Goal: Contribute content: Add original content to the website for others to see

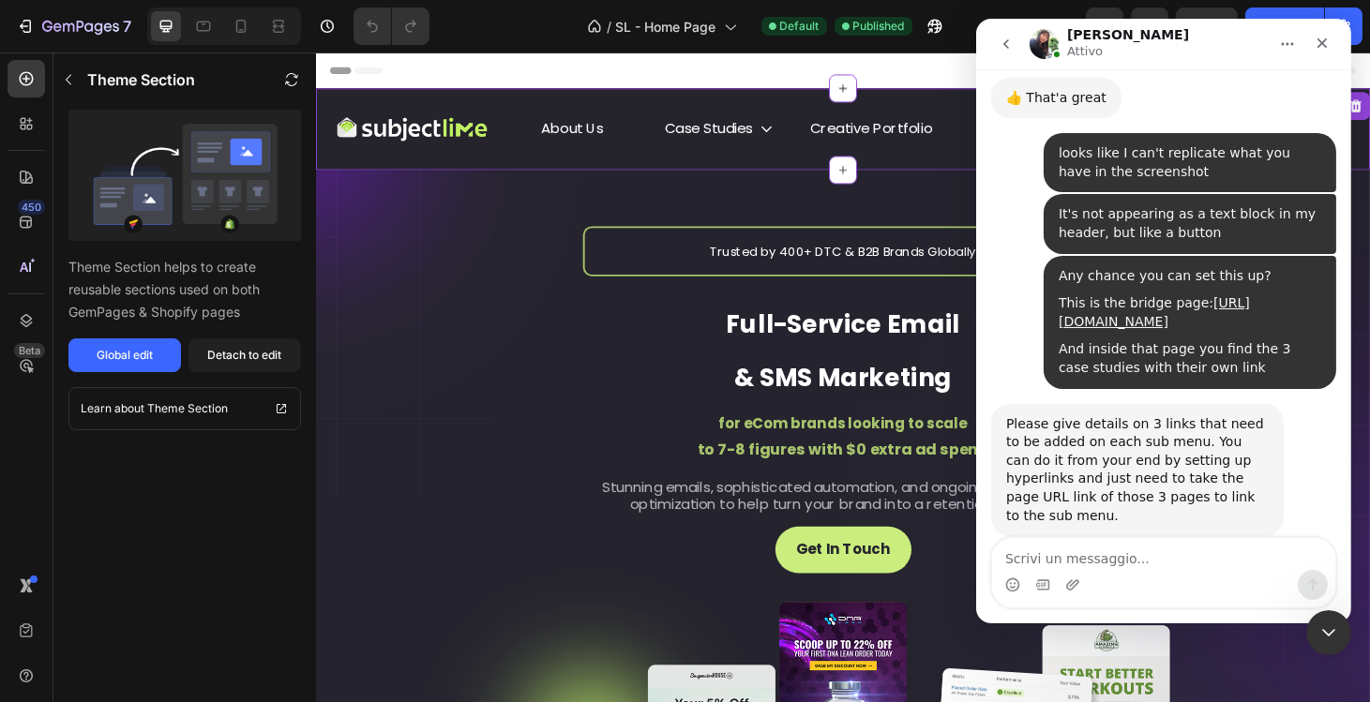
scroll to position [3305, 0]
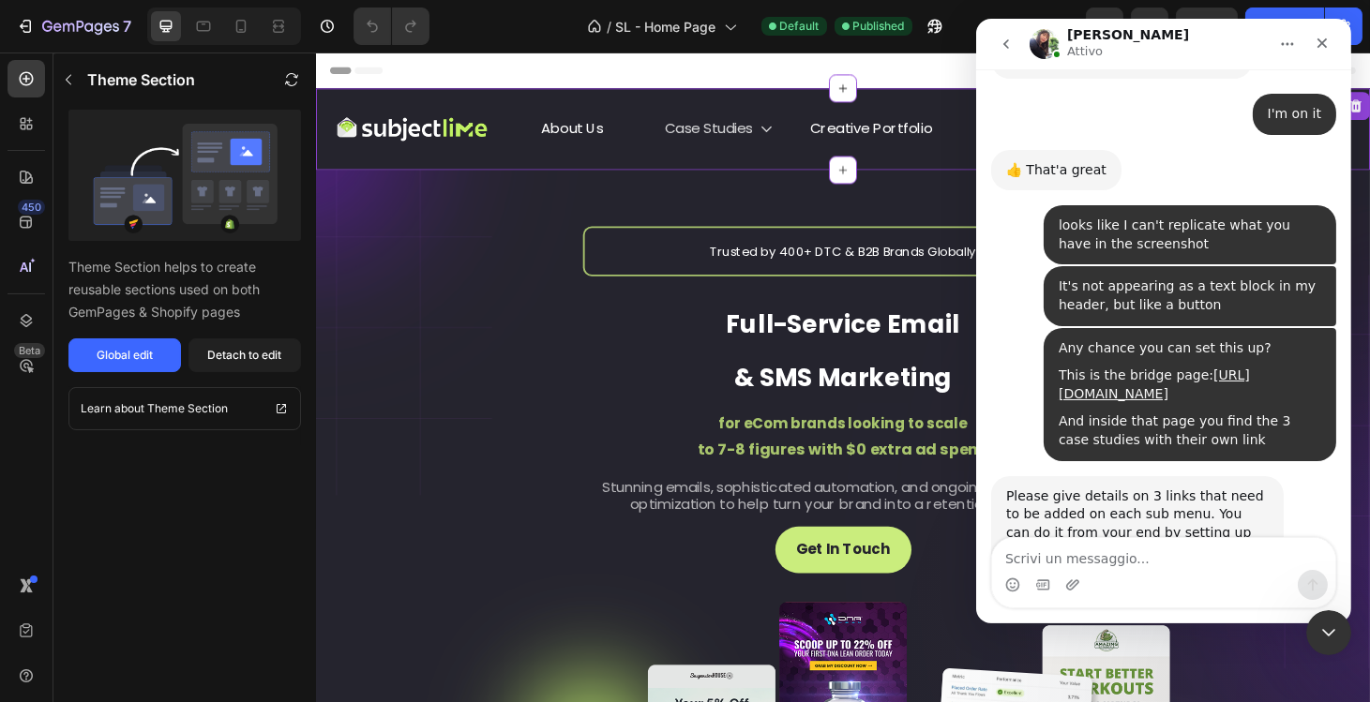
click at [793, 138] on icon "<p>Case Studies</p>" at bounding box center [796, 134] width 15 height 15
click at [156, 351] on button "Global edit" at bounding box center [124, 356] width 113 height 34
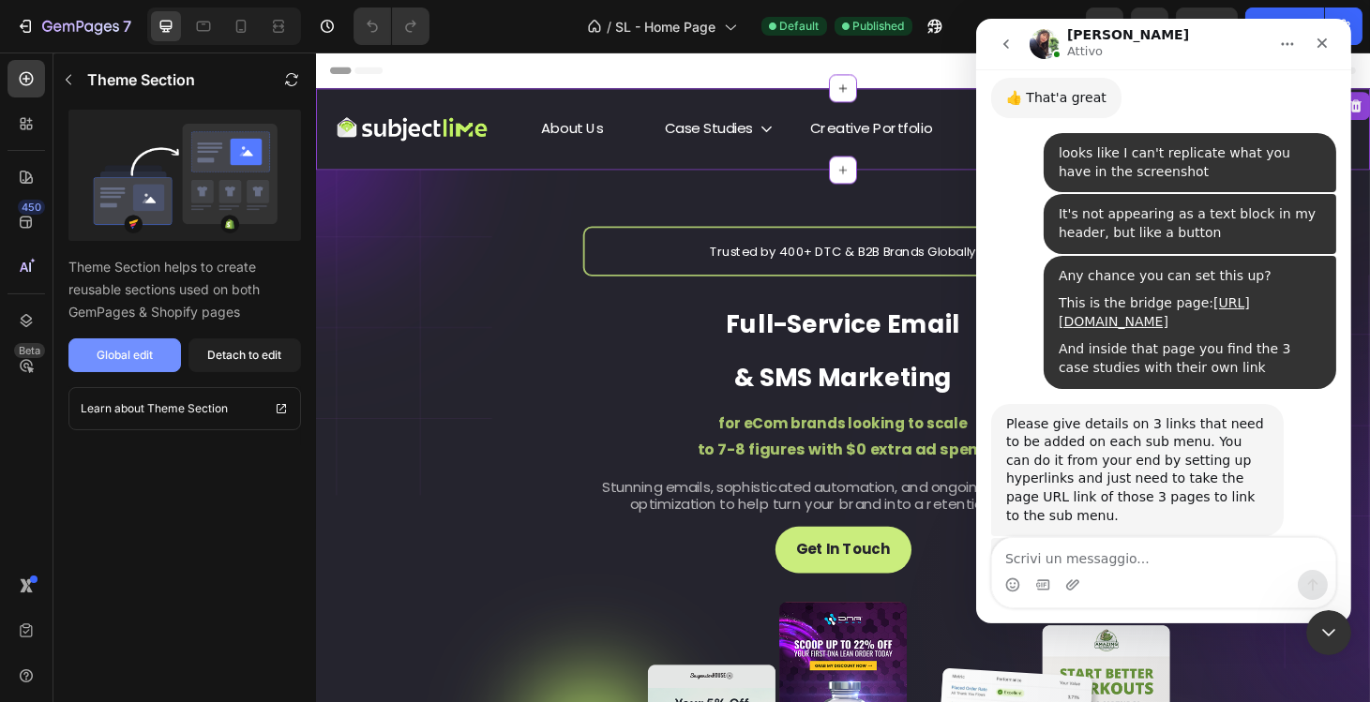
scroll to position [3422, 0]
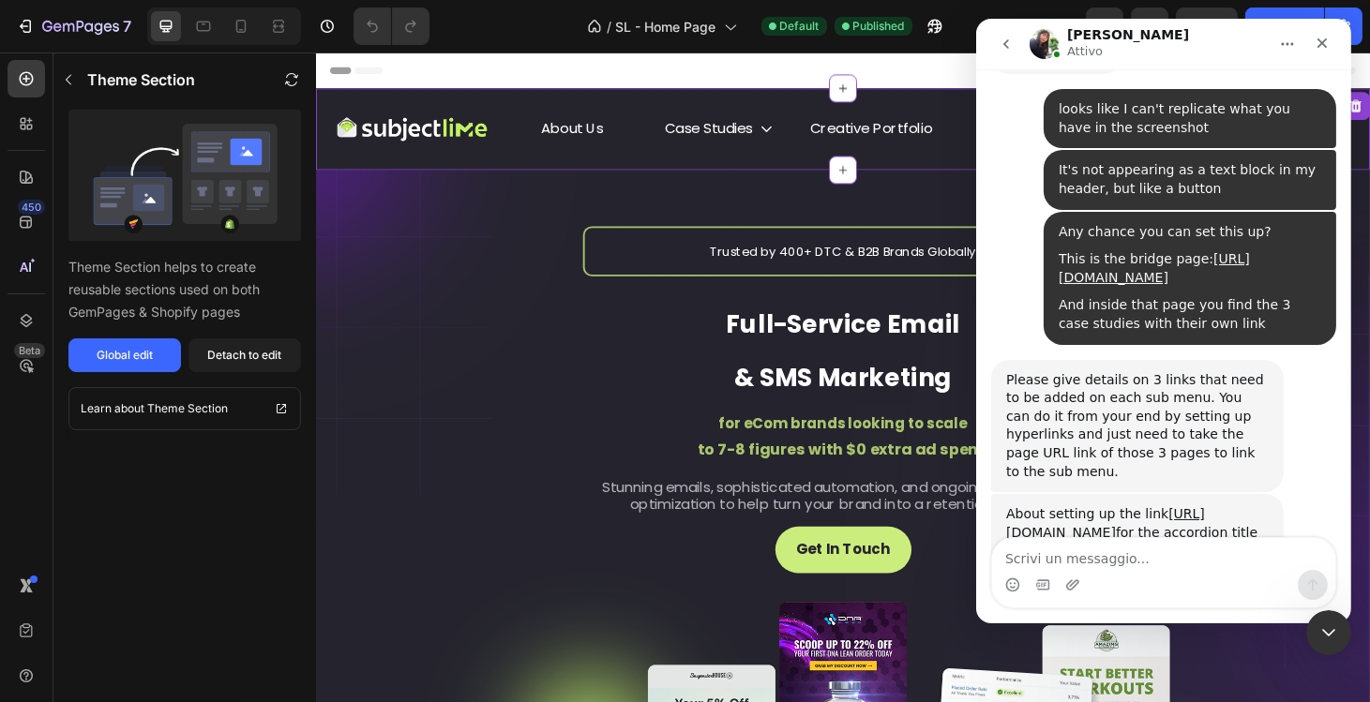
click at [1050, 558] on textarea "Scrivi un messaggio..." at bounding box center [1162, 554] width 343 height 32
click at [1141, 552] on textarea "Scrivi un messaggio..." at bounding box center [1162, 554] width 343 height 32
click at [1077, 550] on textarea "Scrivi un messaggio..." at bounding box center [1162, 554] width 343 height 32
type textarea "M"
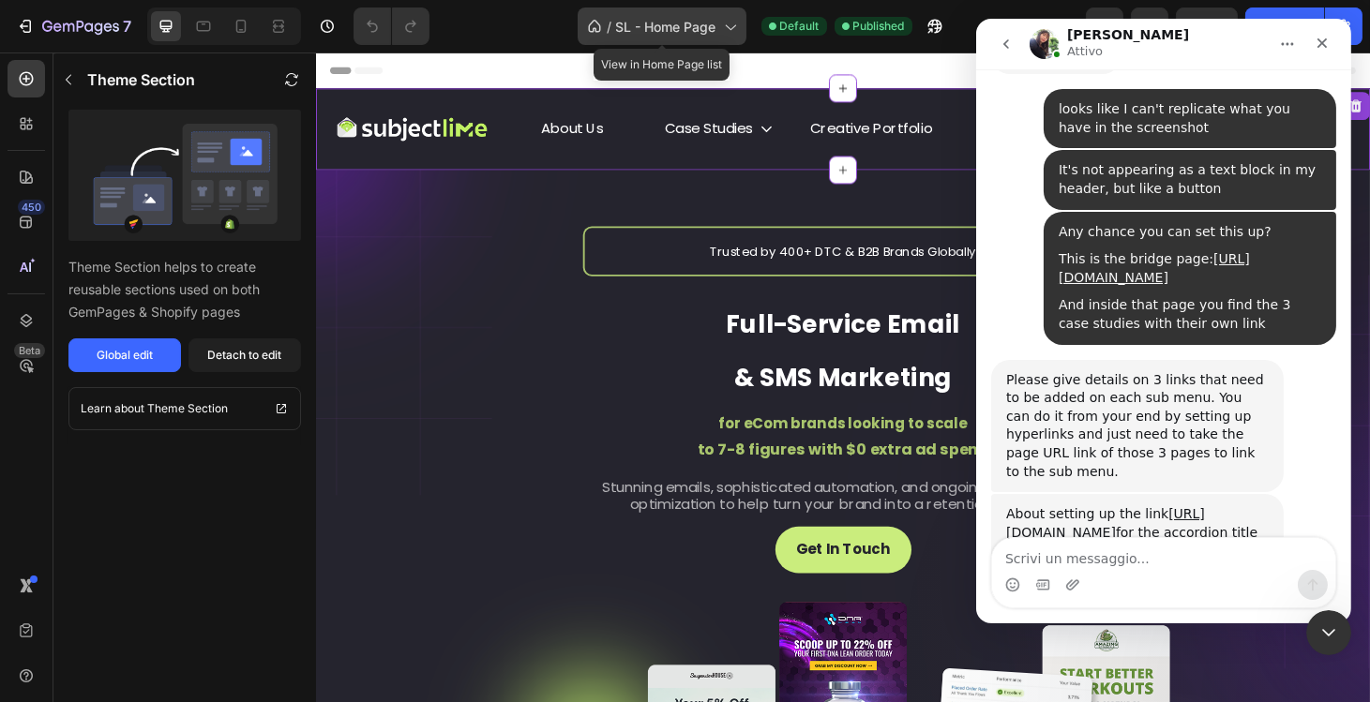
click at [686, 36] on span "SL - Home Page" at bounding box center [666, 27] width 100 height 20
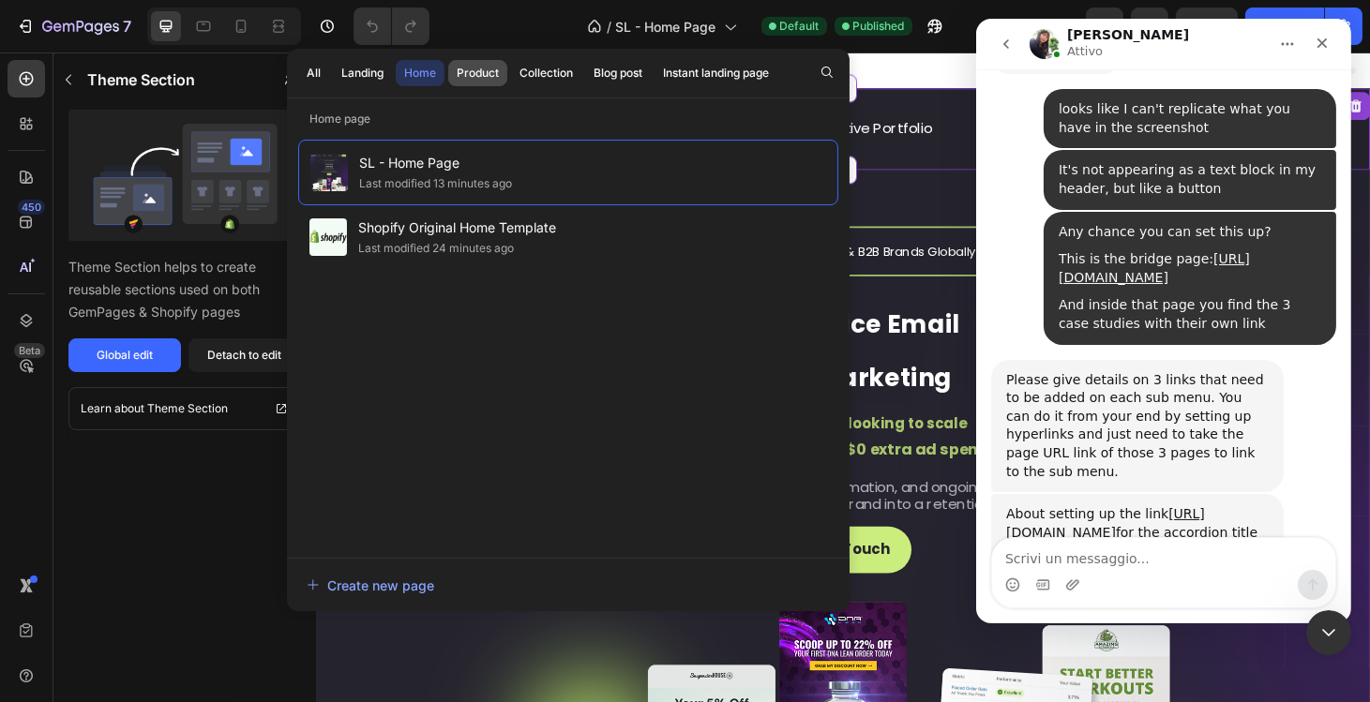
click at [474, 73] on div "Product" at bounding box center [478, 73] width 42 height 17
click at [396, 83] on button "Landing" at bounding box center [420, 73] width 49 height 26
click at [352, 81] on div "Landing" at bounding box center [362, 73] width 42 height 17
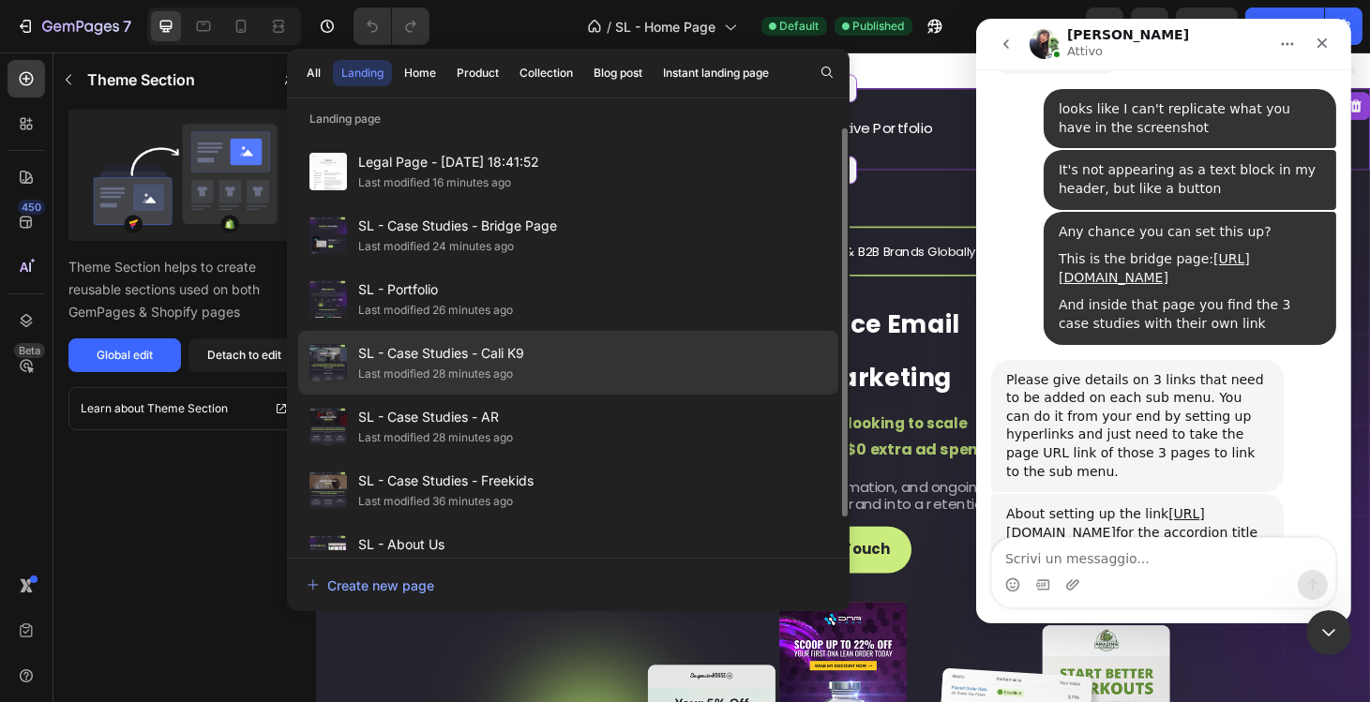
click at [477, 352] on span "SL - Case Studies - Cali K9" at bounding box center [441, 353] width 166 height 23
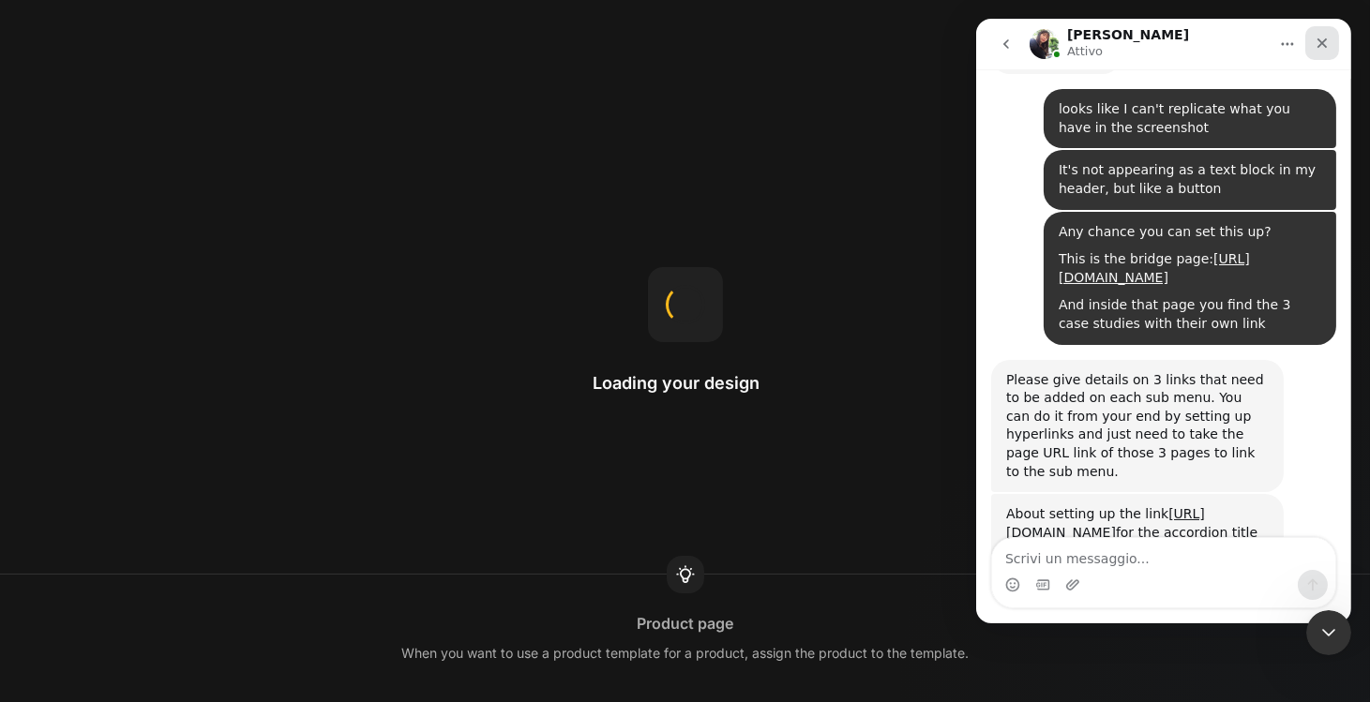
click at [1324, 45] on icon "Chiudi" at bounding box center [1321, 43] width 15 height 15
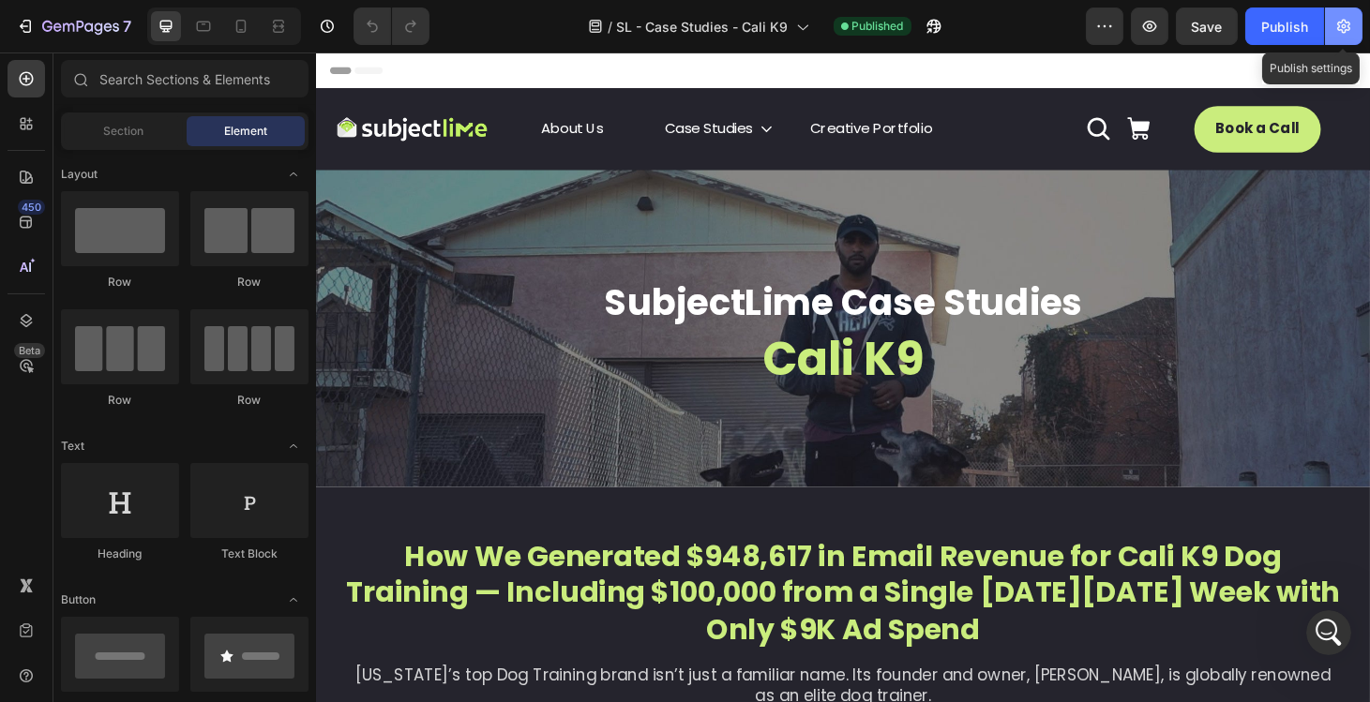
click at [1330, 35] on button "button" at bounding box center [1344, 27] width 38 height 38
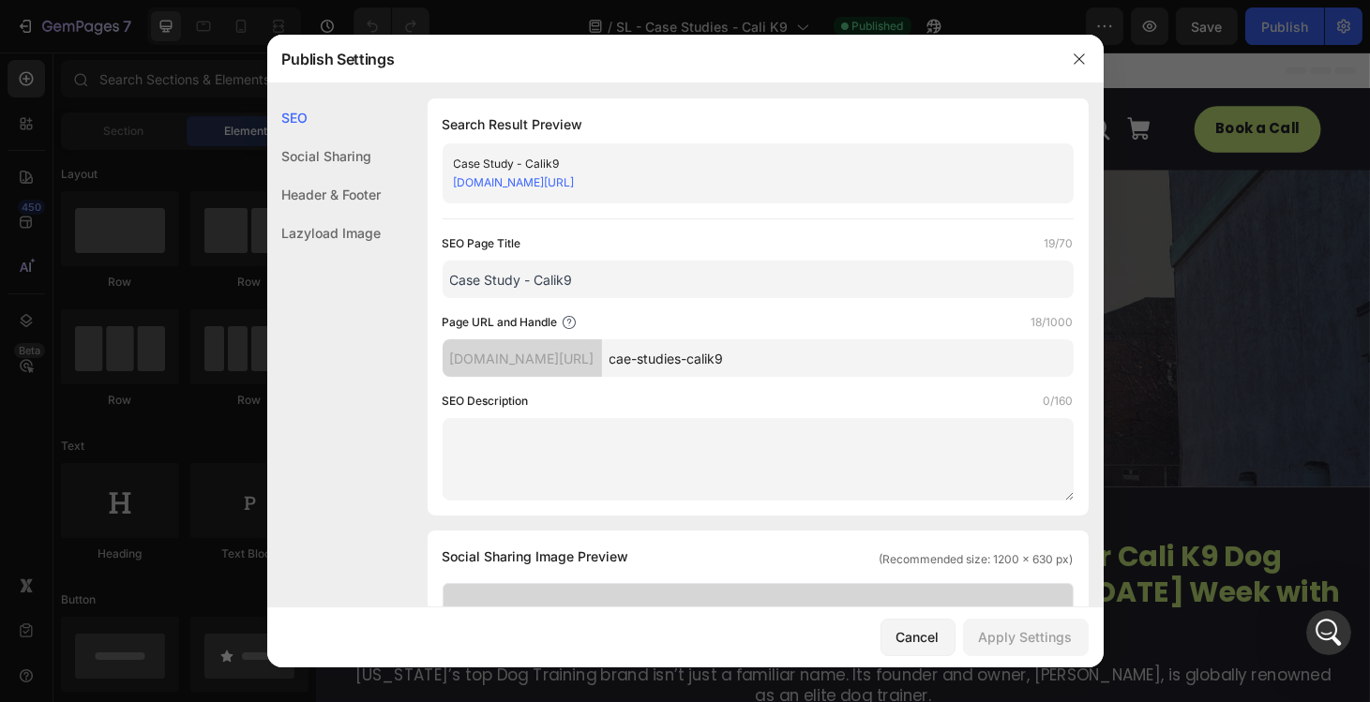
scroll to position [3496, 0]
click at [692, 364] on input "cae-studies-calik9" at bounding box center [838, 358] width 472 height 38
click at [696, 361] on input "cae-studies-calik9" at bounding box center [838, 358] width 472 height 38
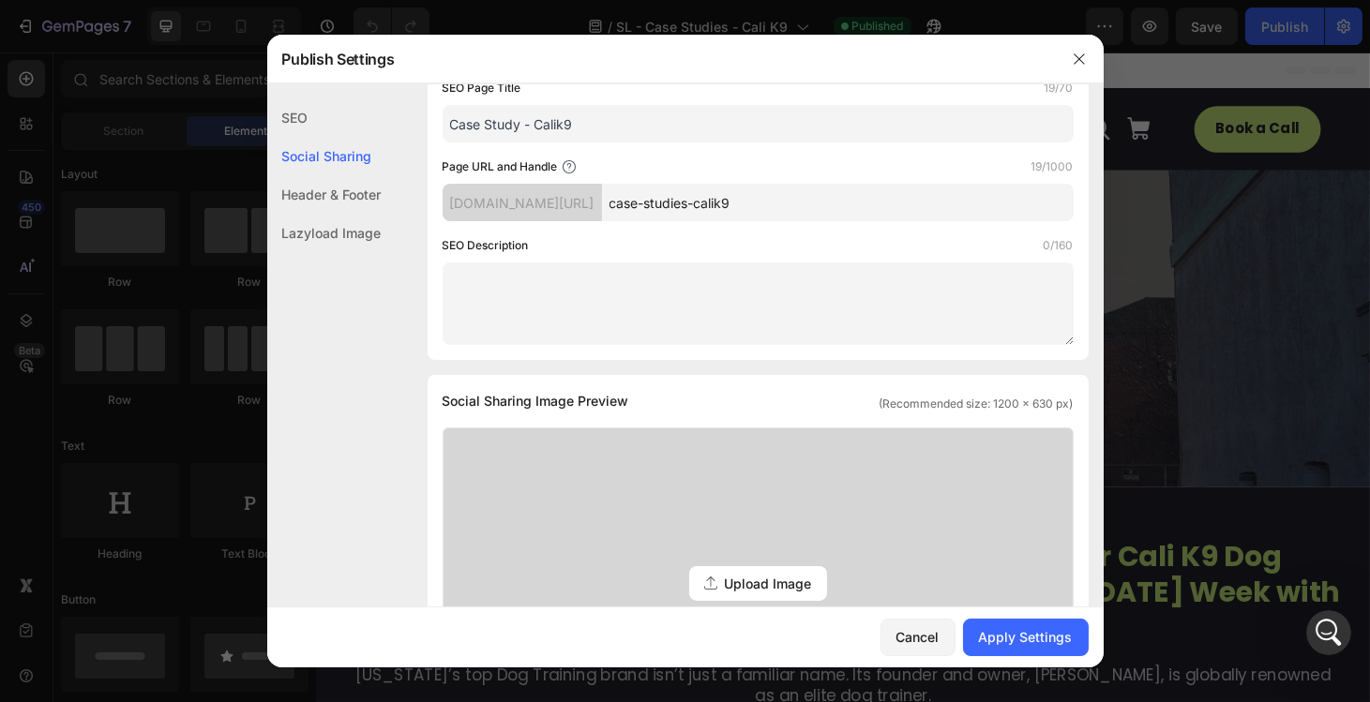
scroll to position [0, 0]
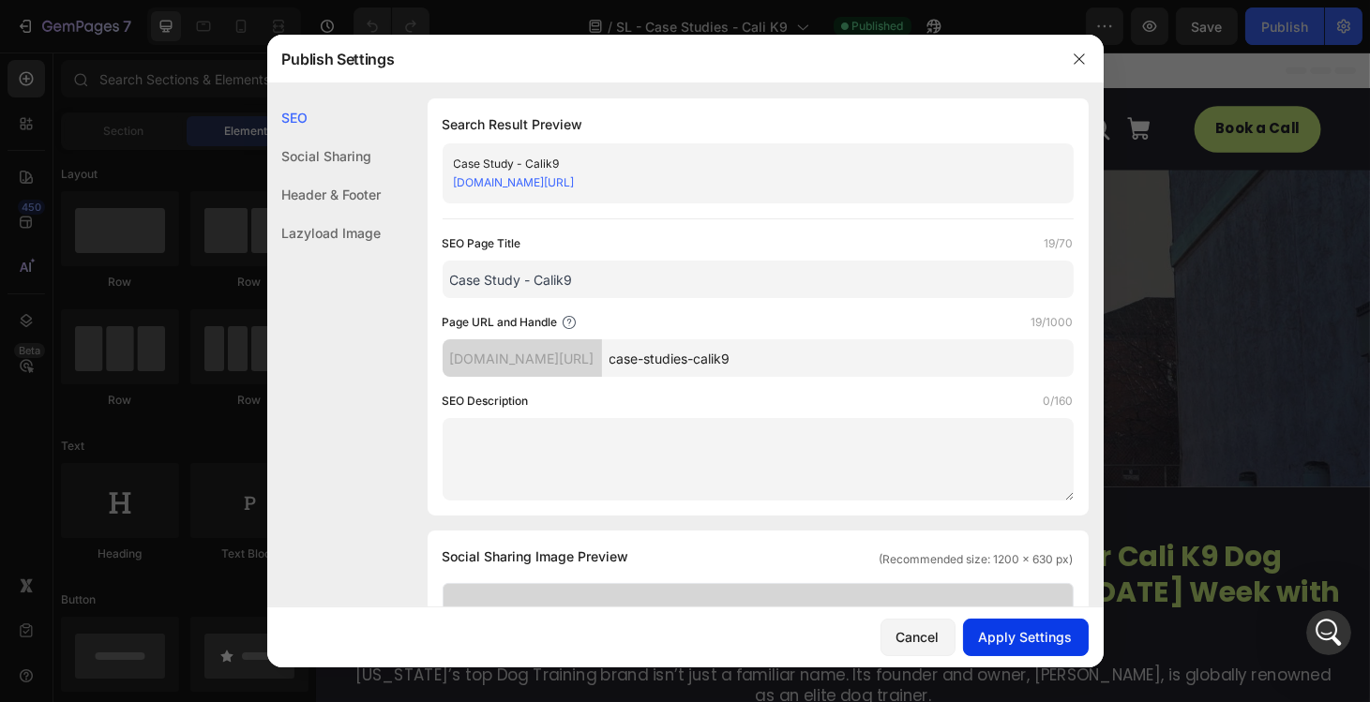
type input "case-studies-calik9"
click at [1011, 631] on div "Apply Settings" at bounding box center [1026, 637] width 94 height 20
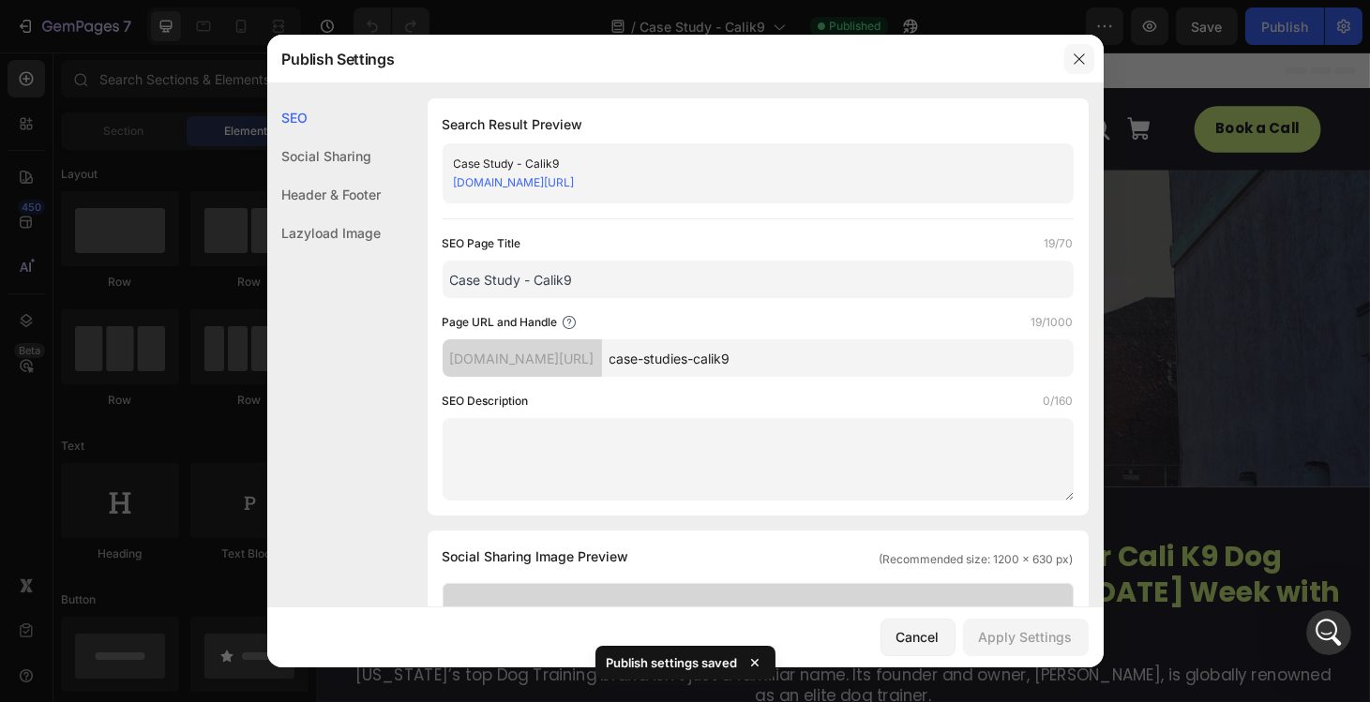
click at [1080, 51] on button "button" at bounding box center [1079, 59] width 30 height 30
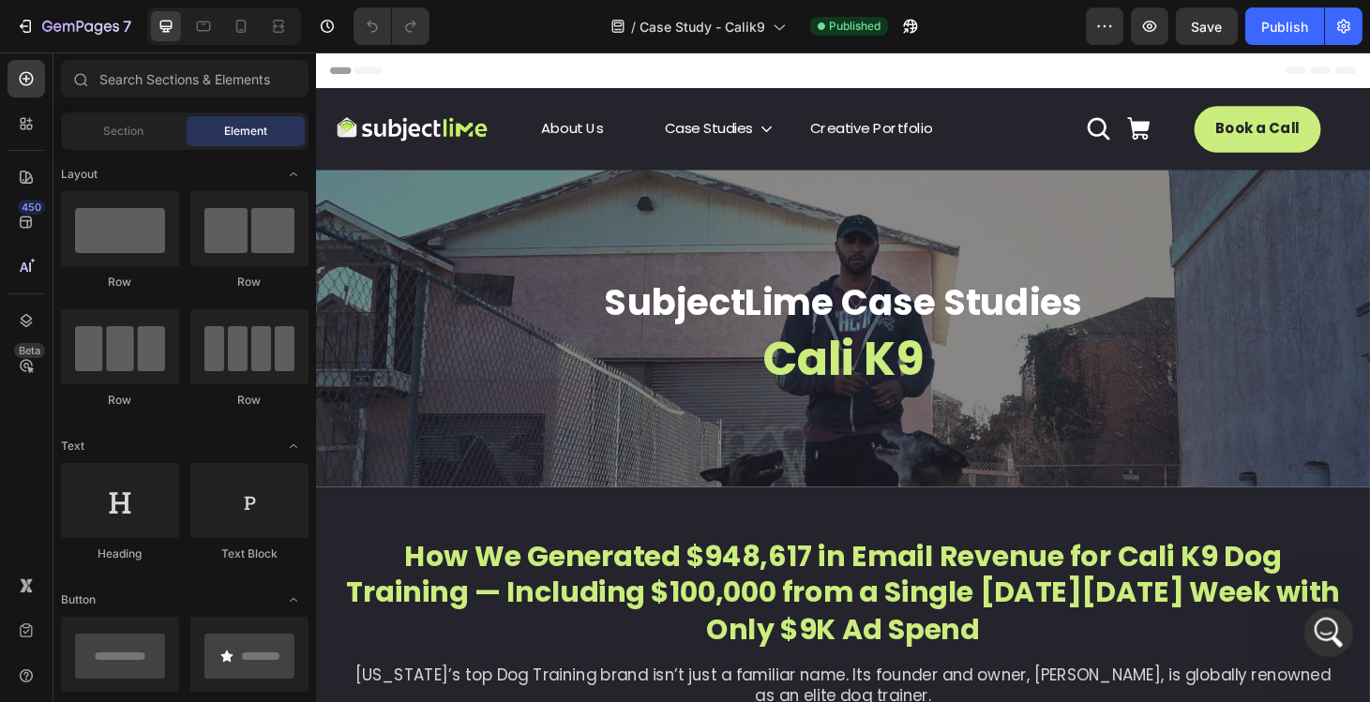
click at [1322, 623] on icon "Apri il messenger Intercom" at bounding box center [1326, 630] width 31 height 31
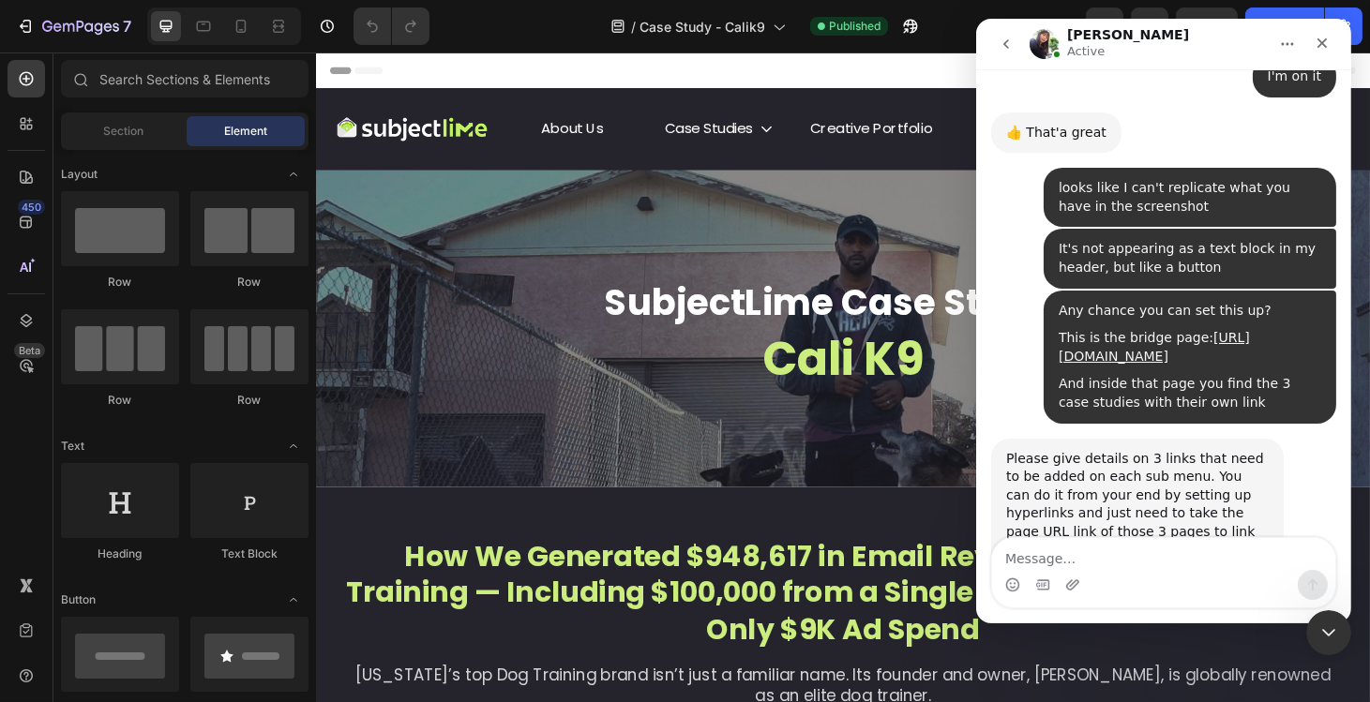
scroll to position [3496, 0]
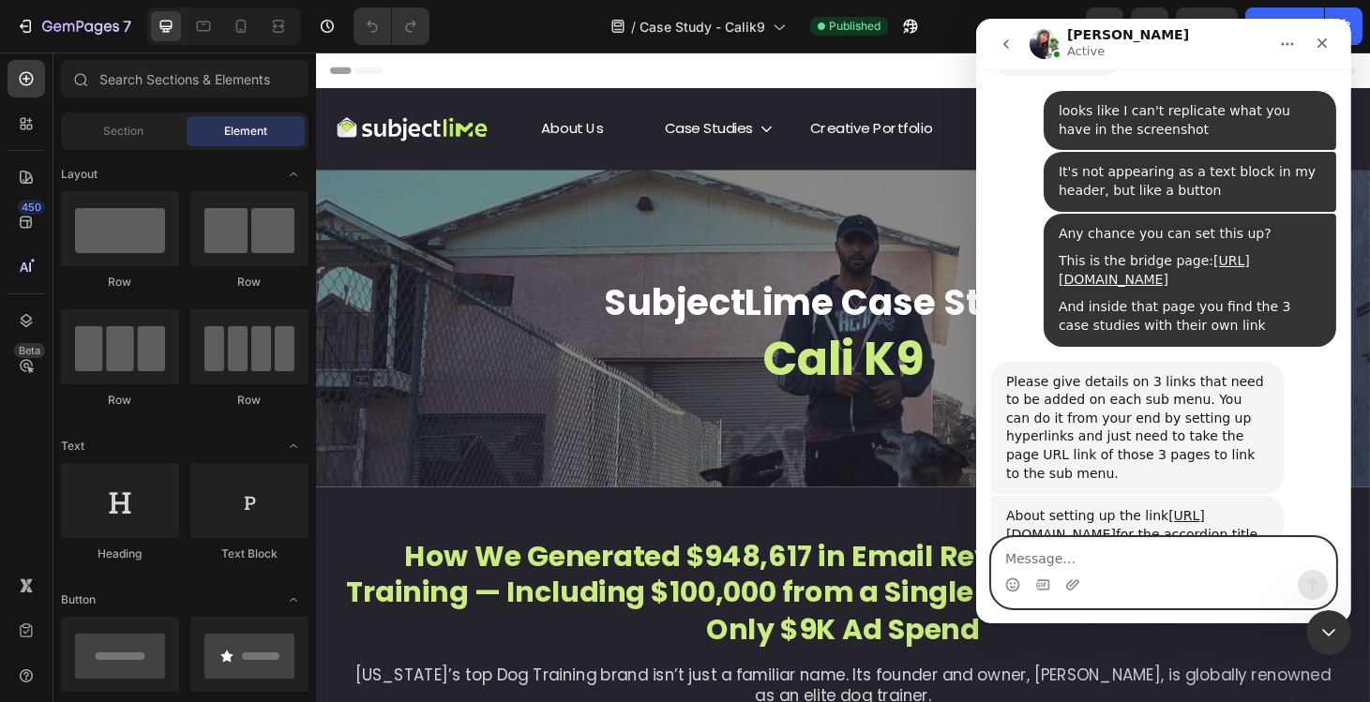
paste textarea "[URL][DOMAIN_NAME]"
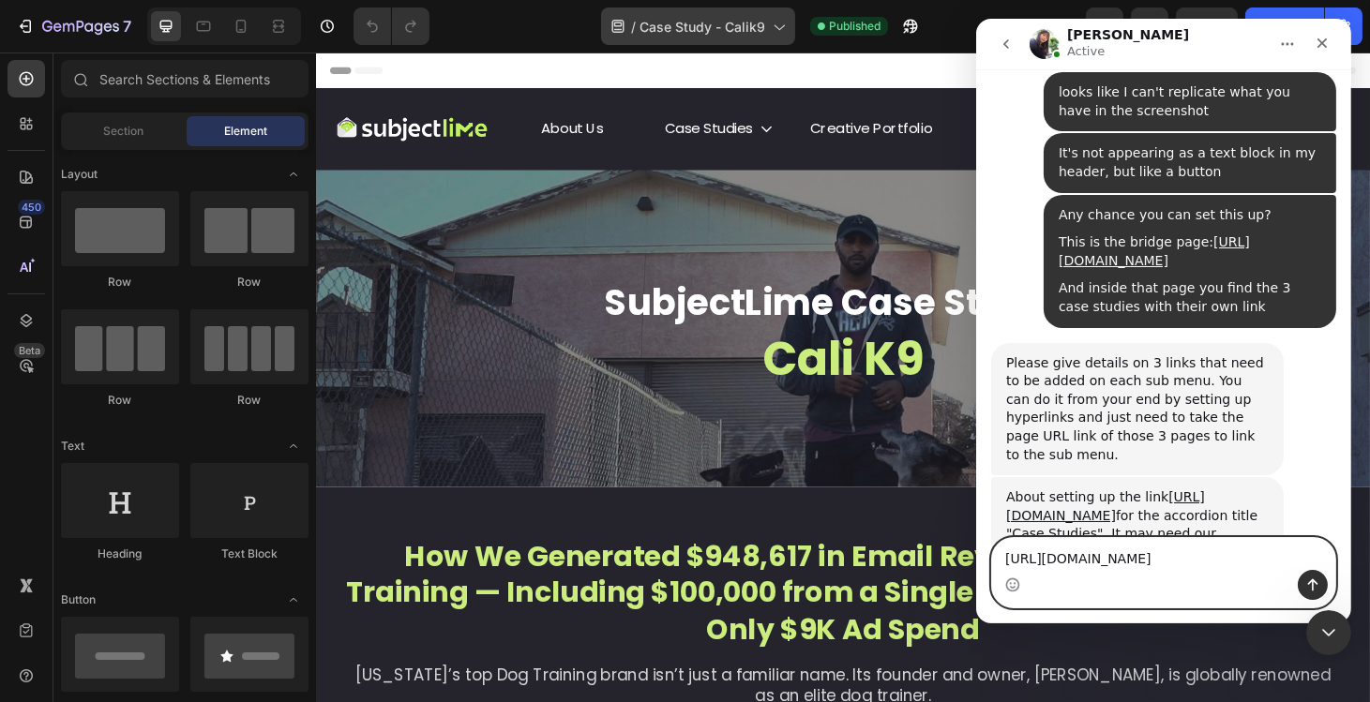
type textarea "[URL][DOMAIN_NAME]"
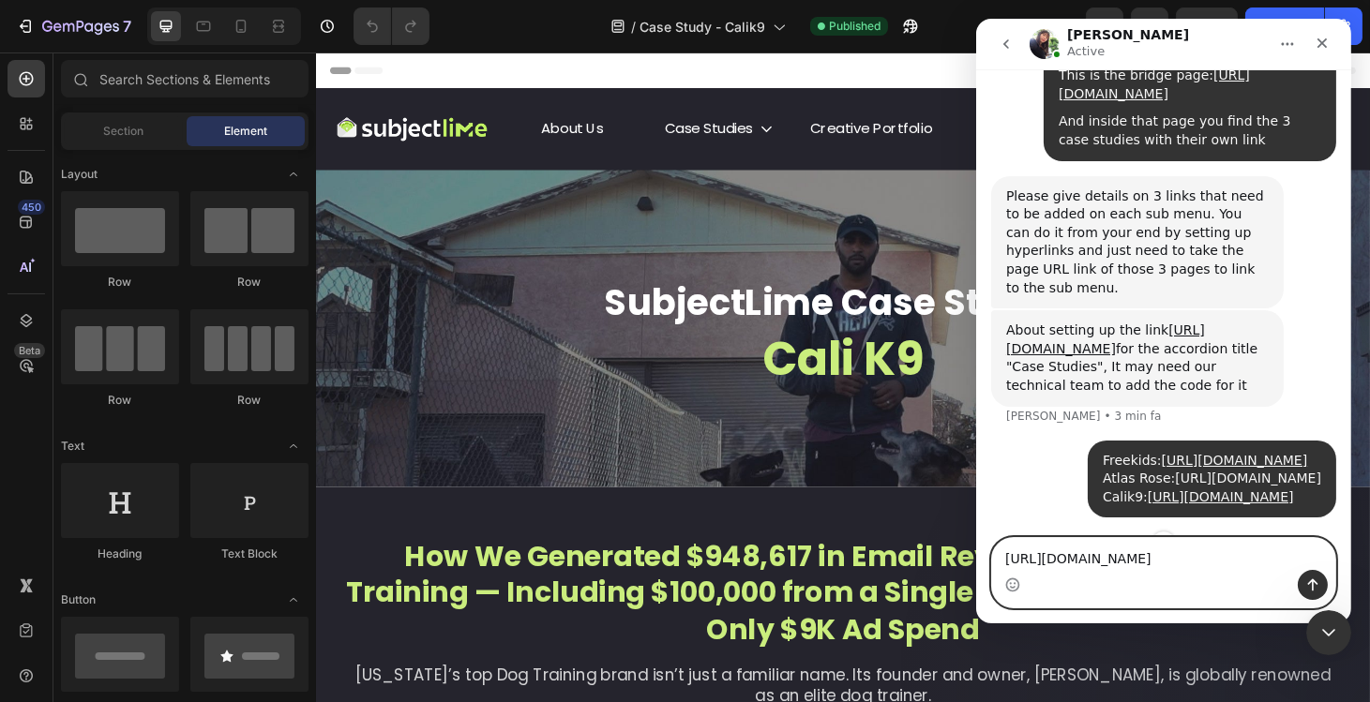
scroll to position [3714, 0]
drag, startPoint x: 1083, startPoint y: 564, endPoint x: 937, endPoint y: 528, distance: 150.6
click html "Tina Active We're on GMT + 7 timezone and may get back to you shortly! Normally…"
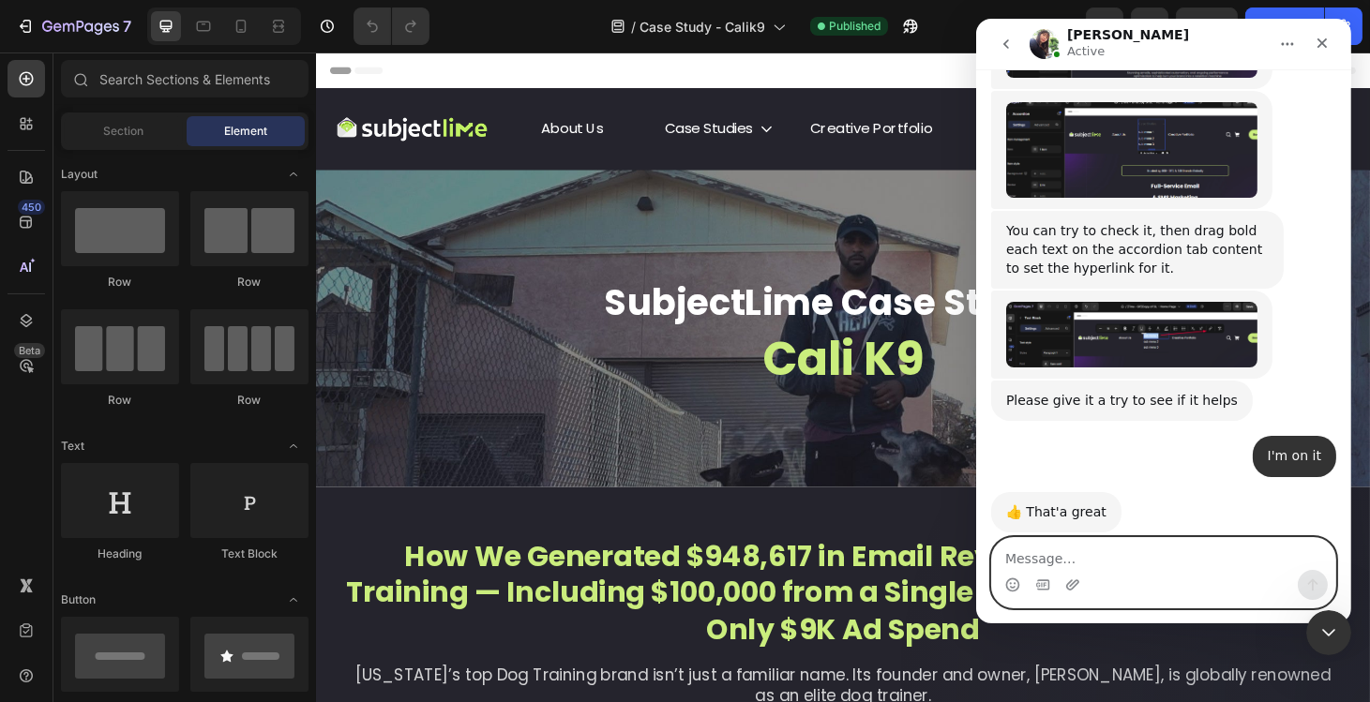
scroll to position [3699, 0]
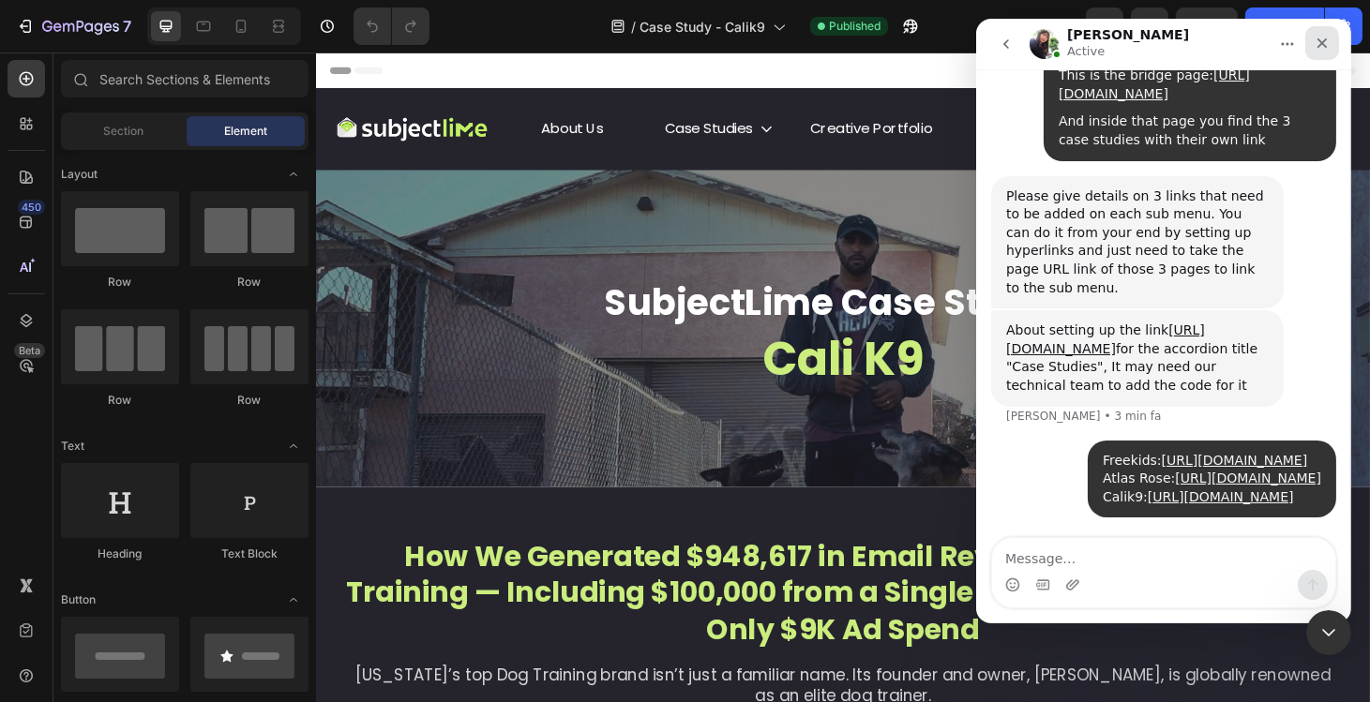
click at [1317, 47] on icon "Chiudi" at bounding box center [1321, 43] width 15 height 15
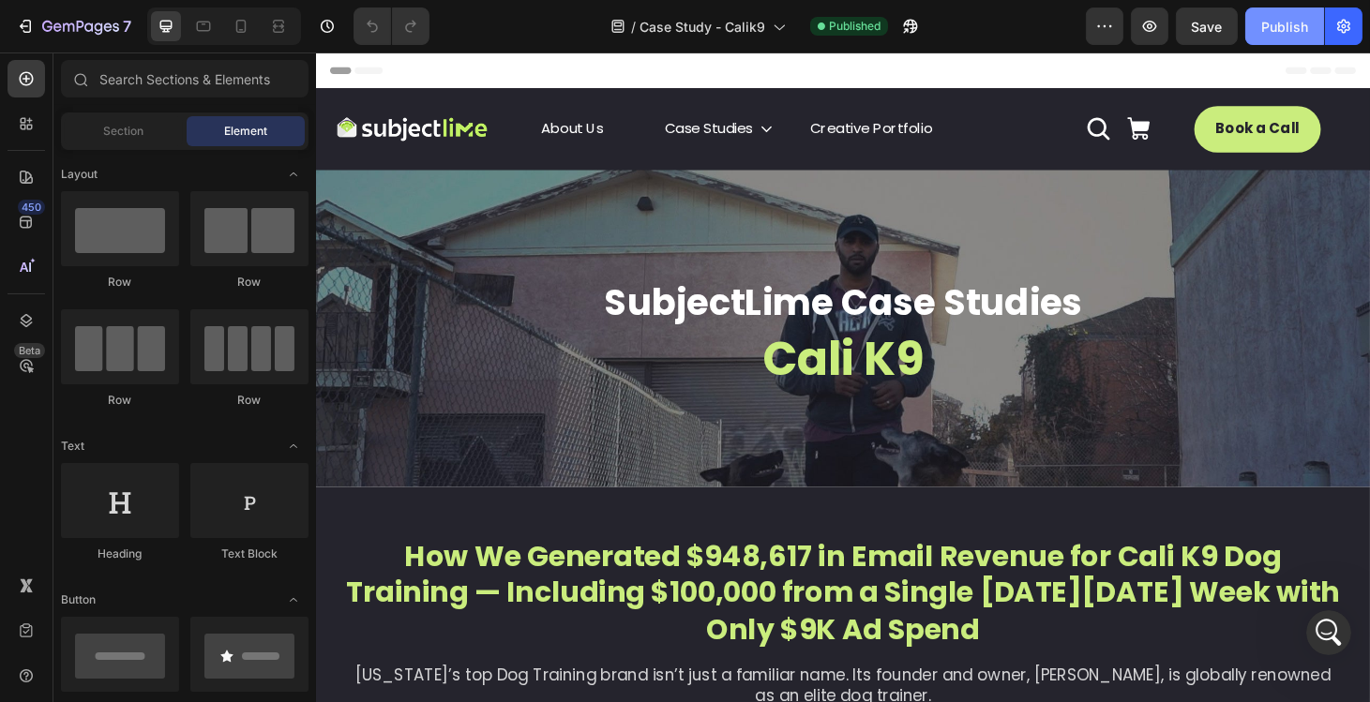
click at [1294, 24] on div "Publish" at bounding box center [1284, 27] width 47 height 20
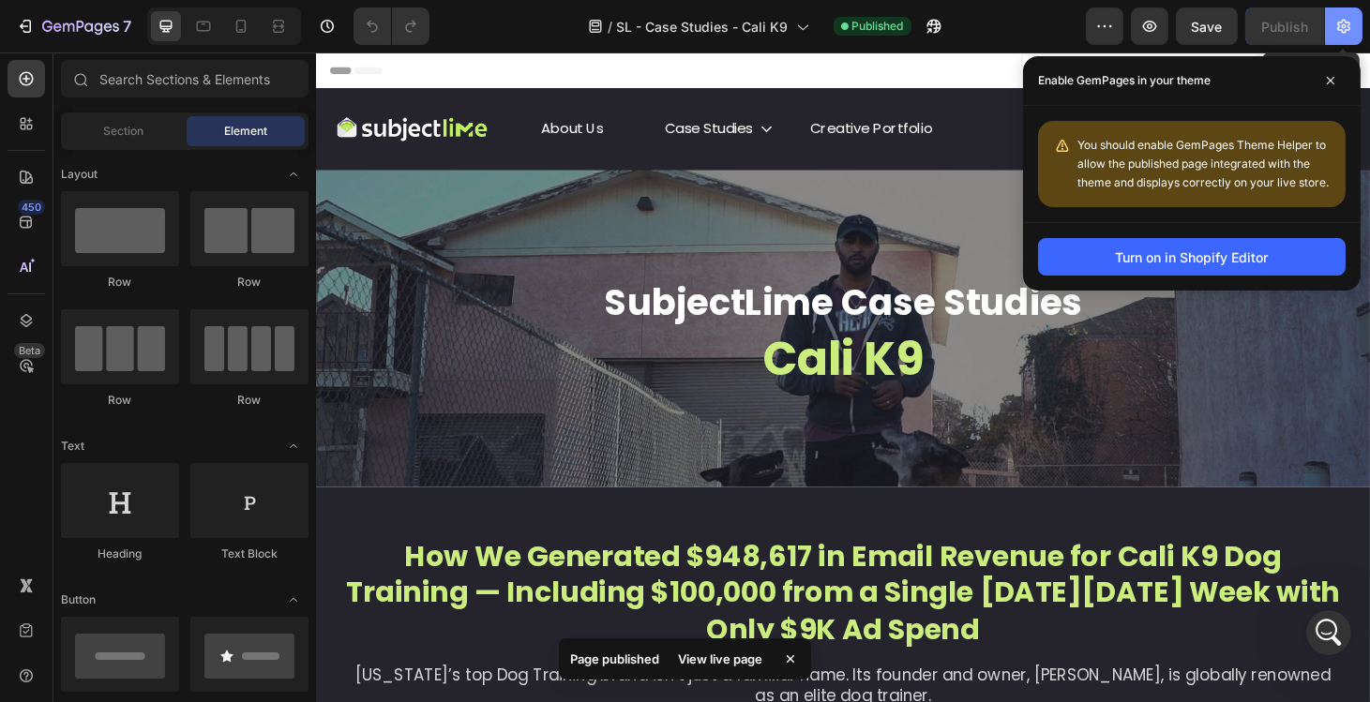
click at [1341, 29] on icon "button" at bounding box center [1343, 27] width 13 height 14
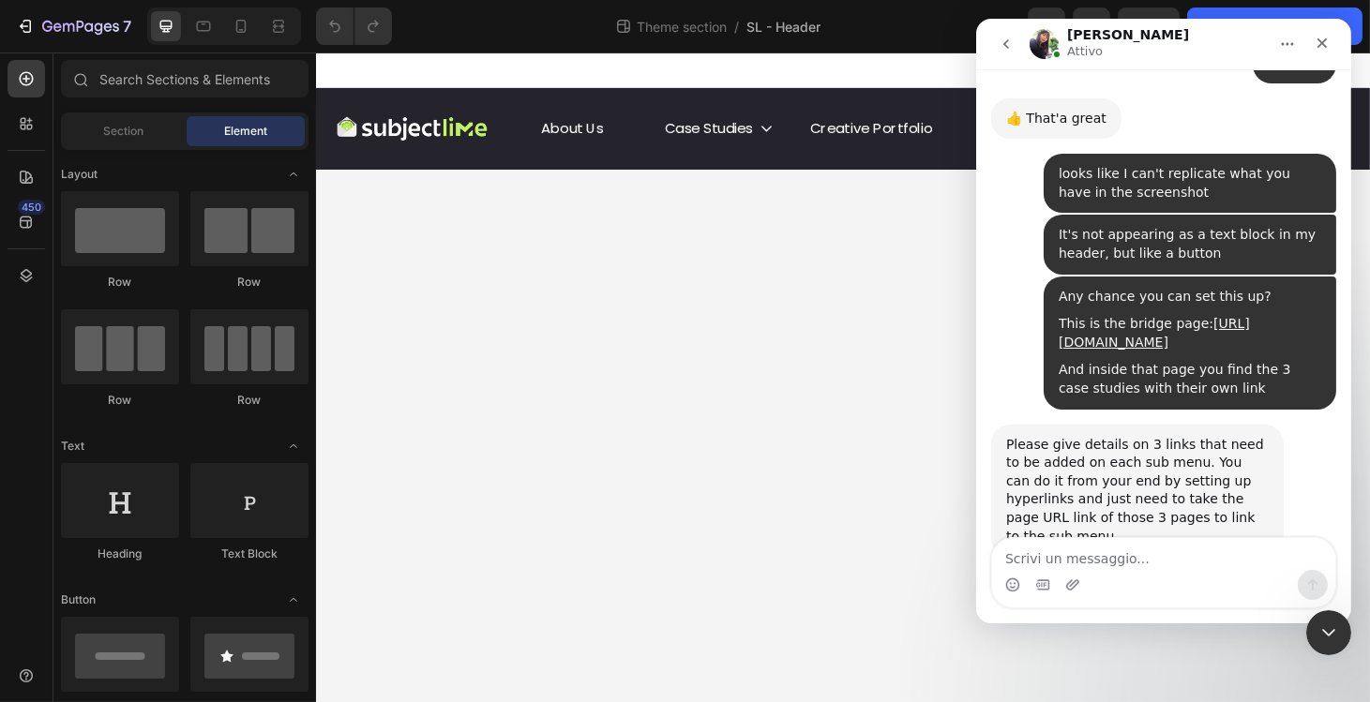
scroll to position [3378, 0]
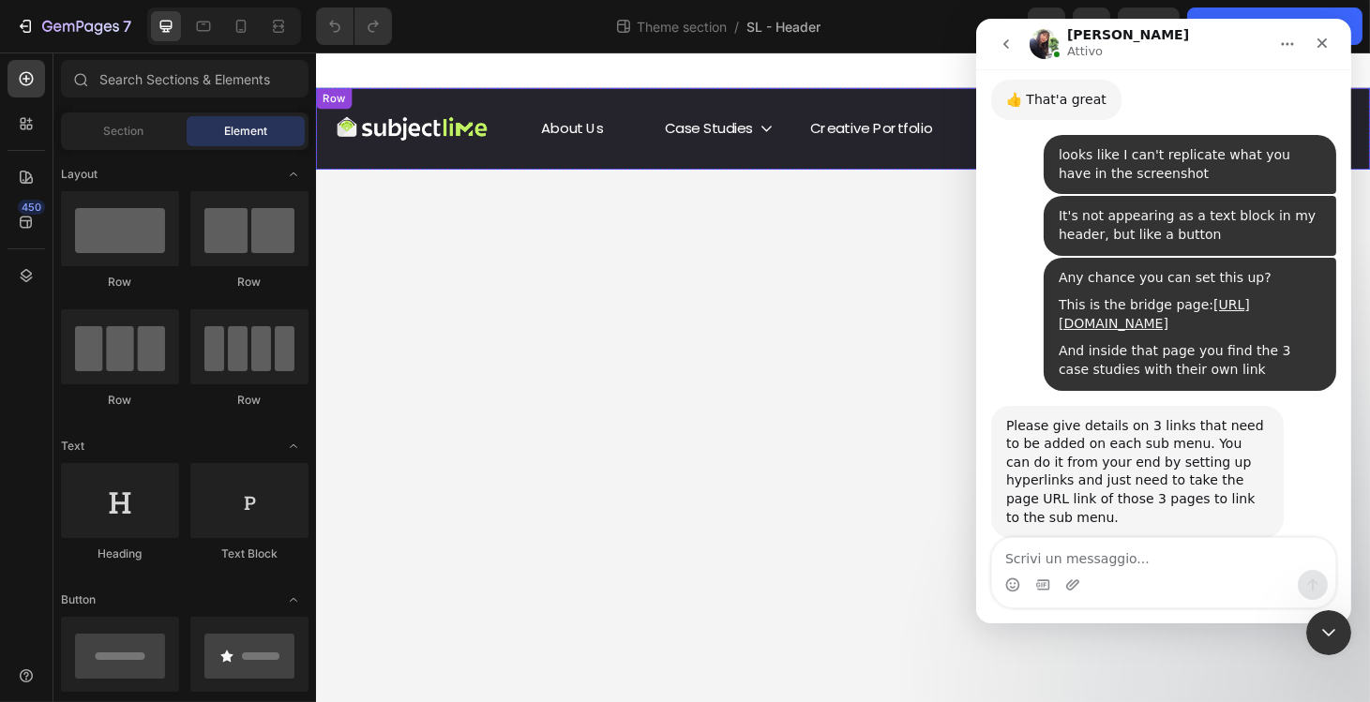
click at [724, 148] on div "About Us Button Case Studies Button Creative Portfolio Button Row Icon Icon Ico…" at bounding box center [878, 134] width 690 height 50
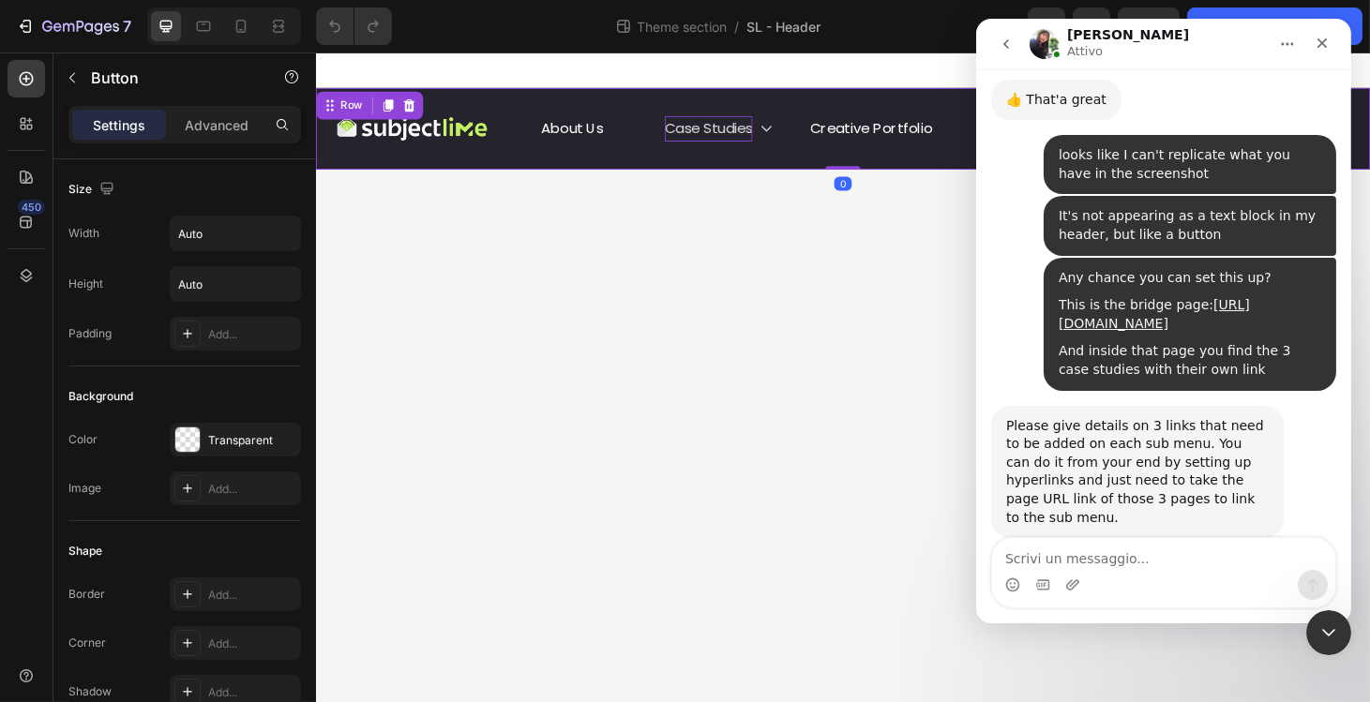
click at [728, 143] on p "Case Studies" at bounding box center [734, 133] width 94 height 27
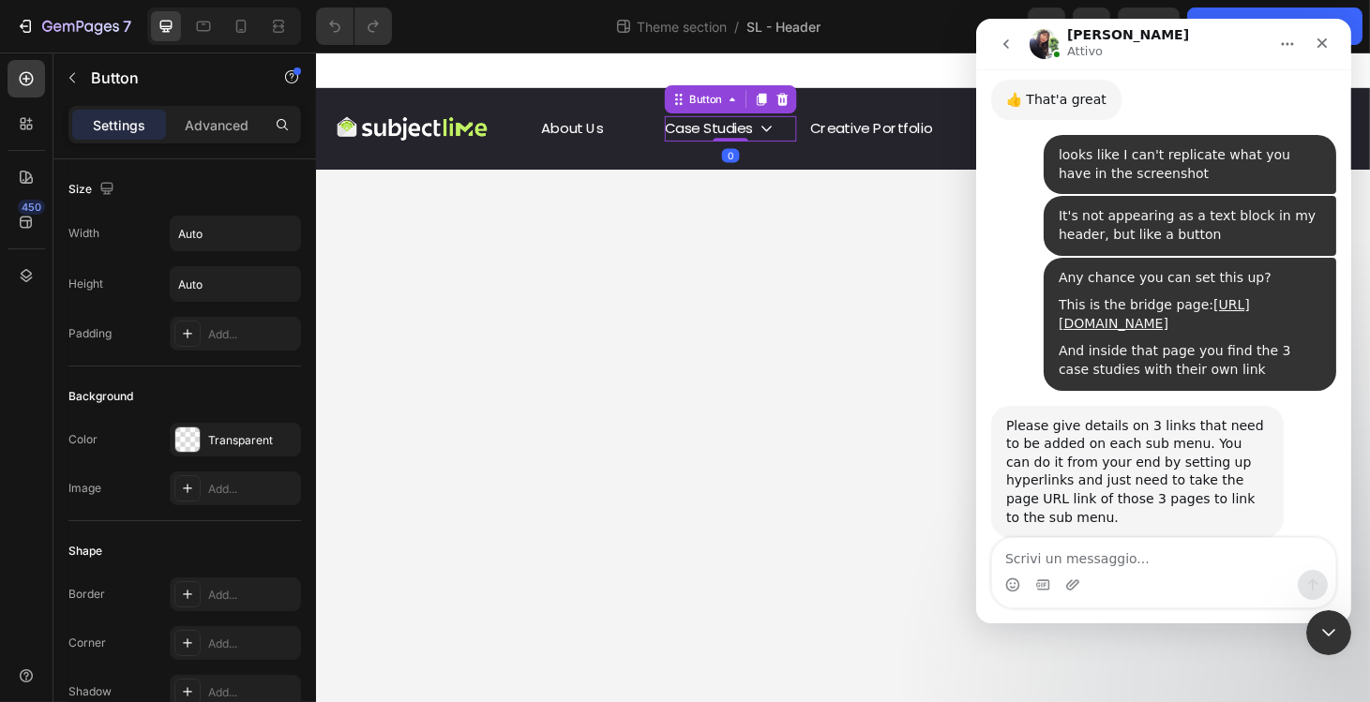
click at [1090, 575] on div "Messenger Intercom" at bounding box center [1162, 585] width 343 height 30
click at [1092, 567] on textarea "Scrivi un messaggio..." at bounding box center [1162, 554] width 343 height 32
click at [1101, 563] on textarea "Scrivi un messaggio..." at bounding box center [1162, 554] width 343 height 32
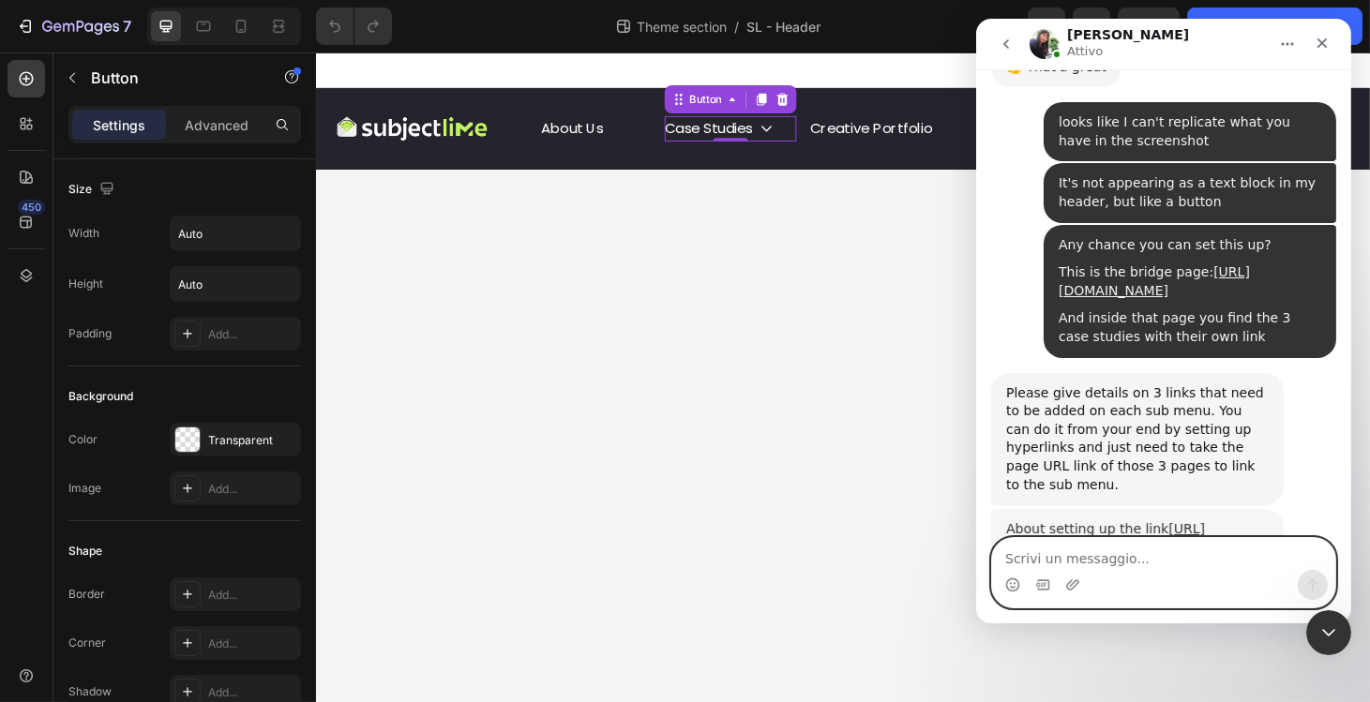
scroll to position [3422, 0]
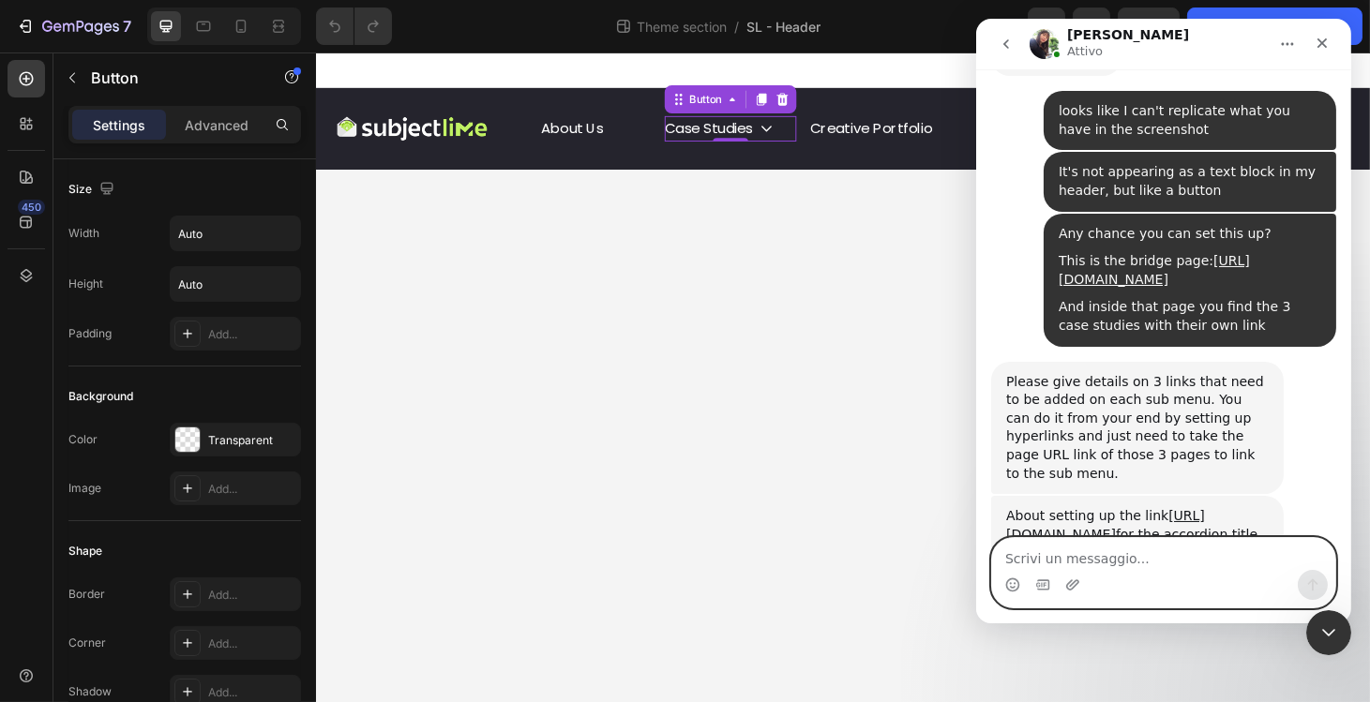
click at [1043, 558] on textarea "Scrivi un messaggio..." at bounding box center [1162, 554] width 343 height 32
paste textarea "[URL][DOMAIN_NAME]"
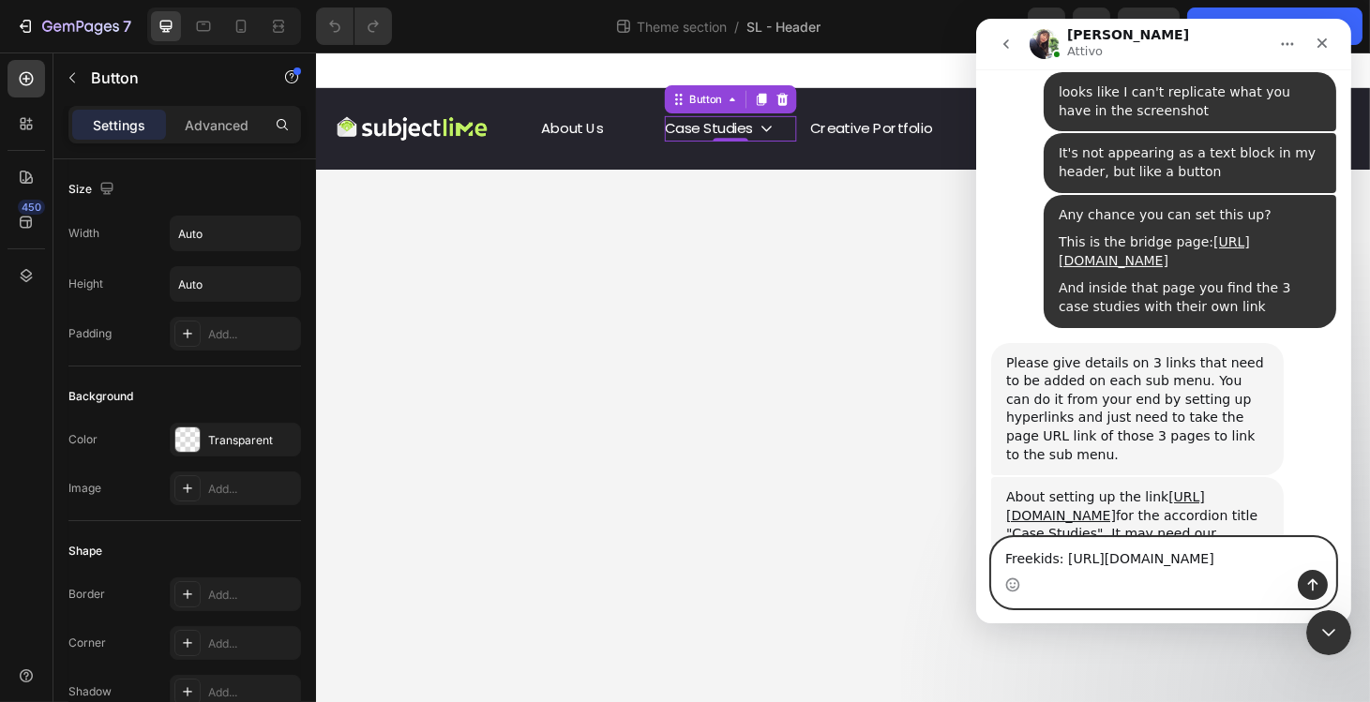
scroll to position [3459, 0]
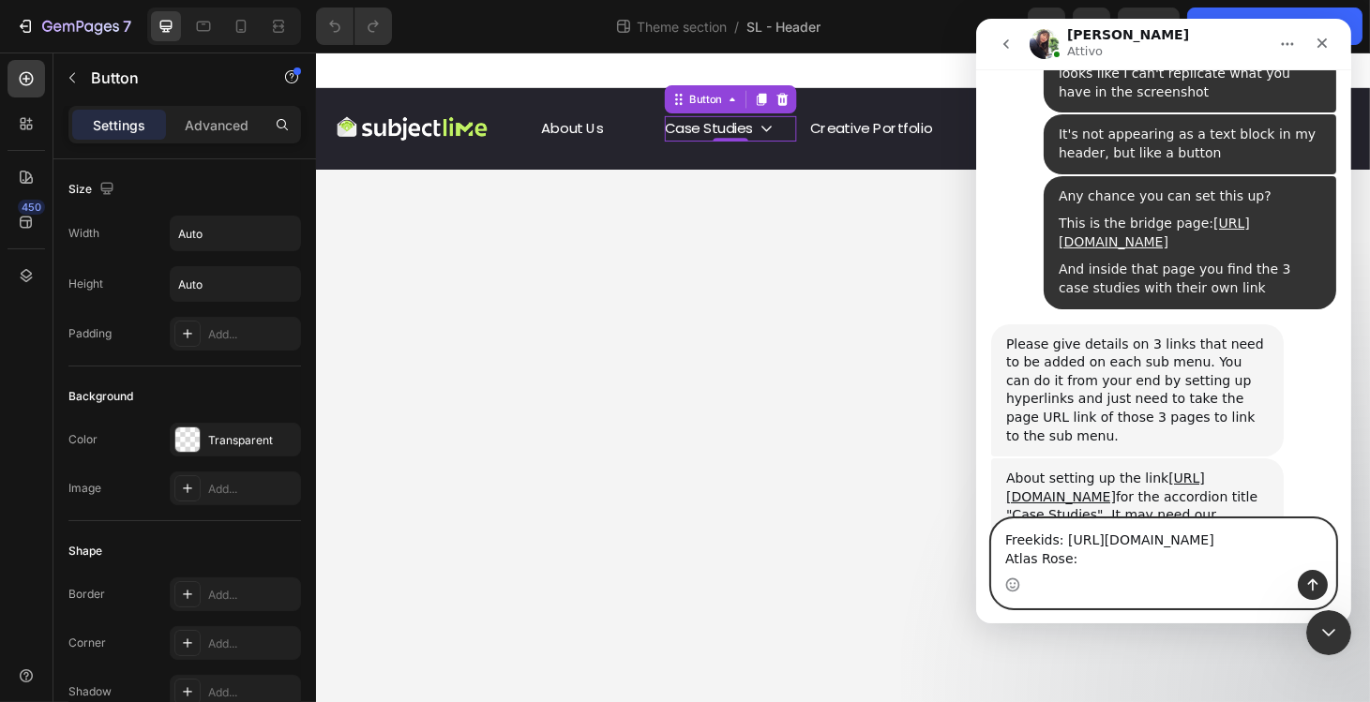
paste textarea "[URL][DOMAIN_NAME]"
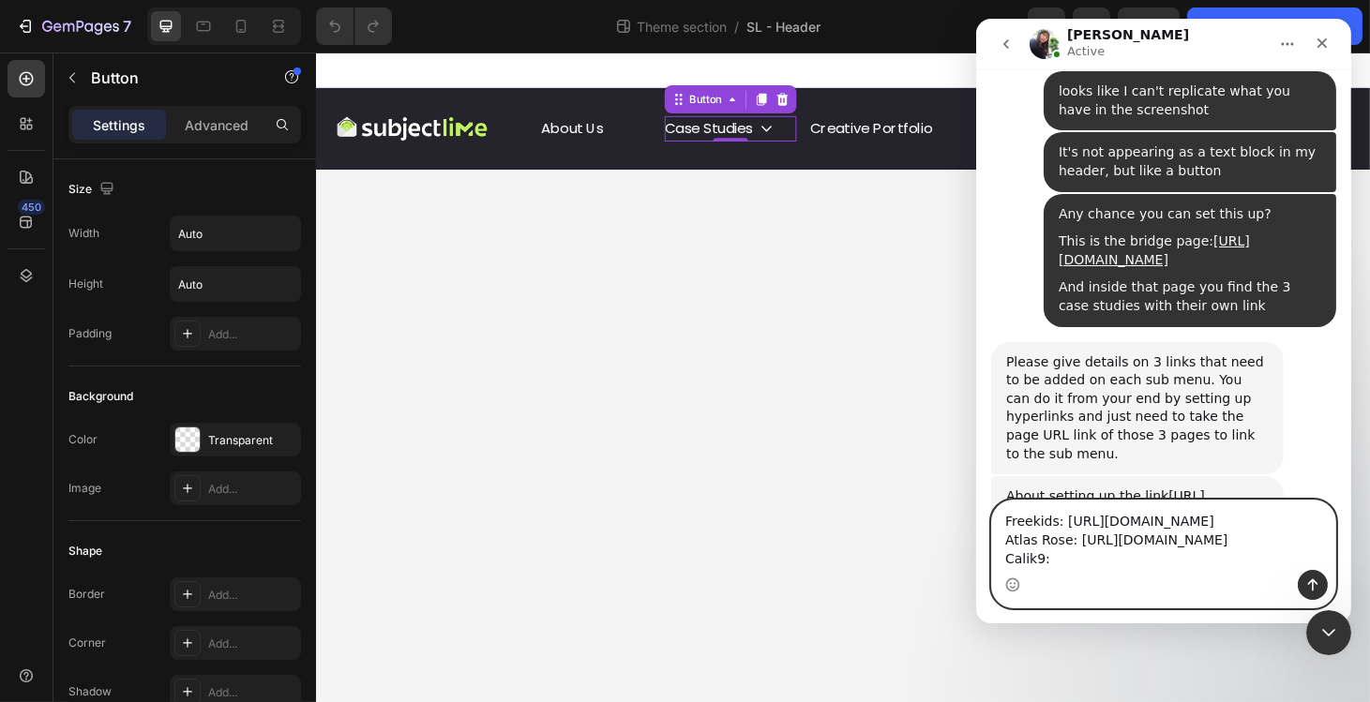
scroll to position [3590, 0]
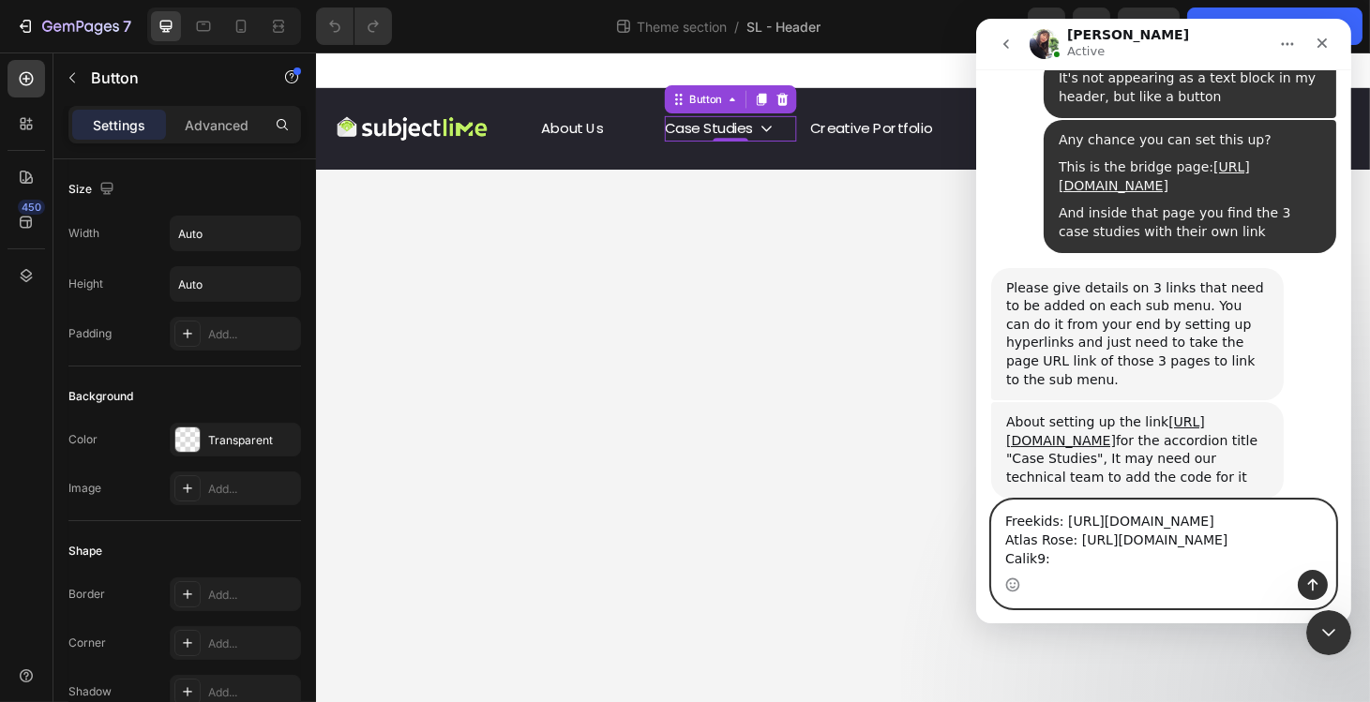
paste textarea "[URL][DOMAIN_NAME]"
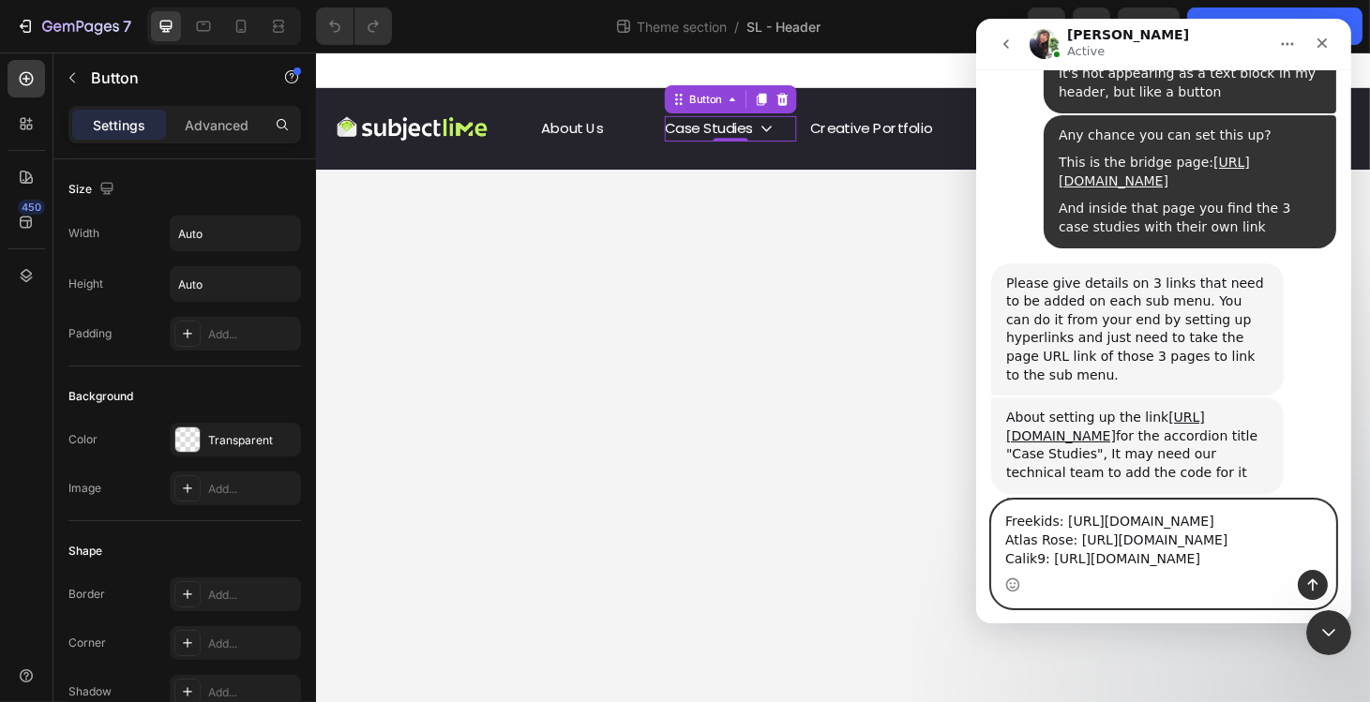
scroll to position [3608, 0]
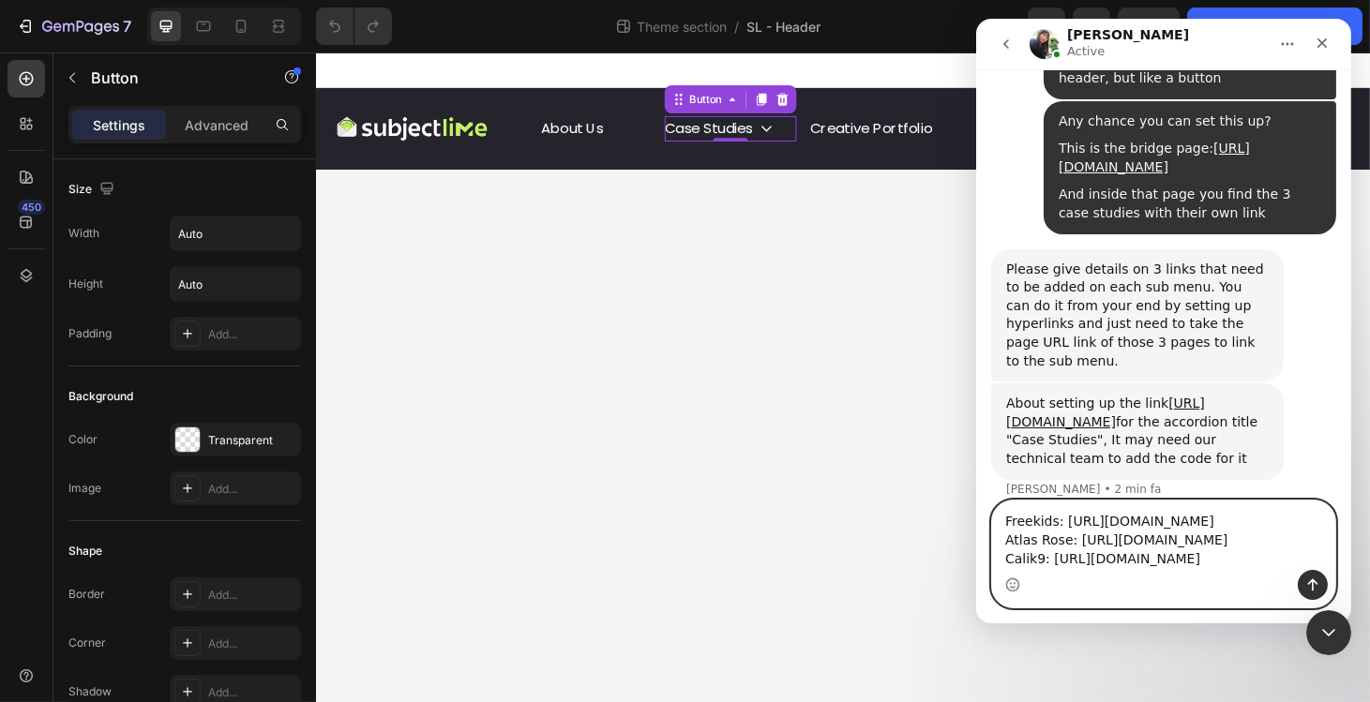
click at [1287, 544] on textarea "Freekids: [URL][DOMAIN_NAME] Atlas Rose: [URL][DOMAIN_NAME] Calik9: [URL][DOMAI…" at bounding box center [1162, 535] width 343 height 69
type textarea "Freekids: [URL][DOMAIN_NAME] Atlas Rose: [URL][DOMAIN_NAME] Calik9: [URL][DOMAI…"
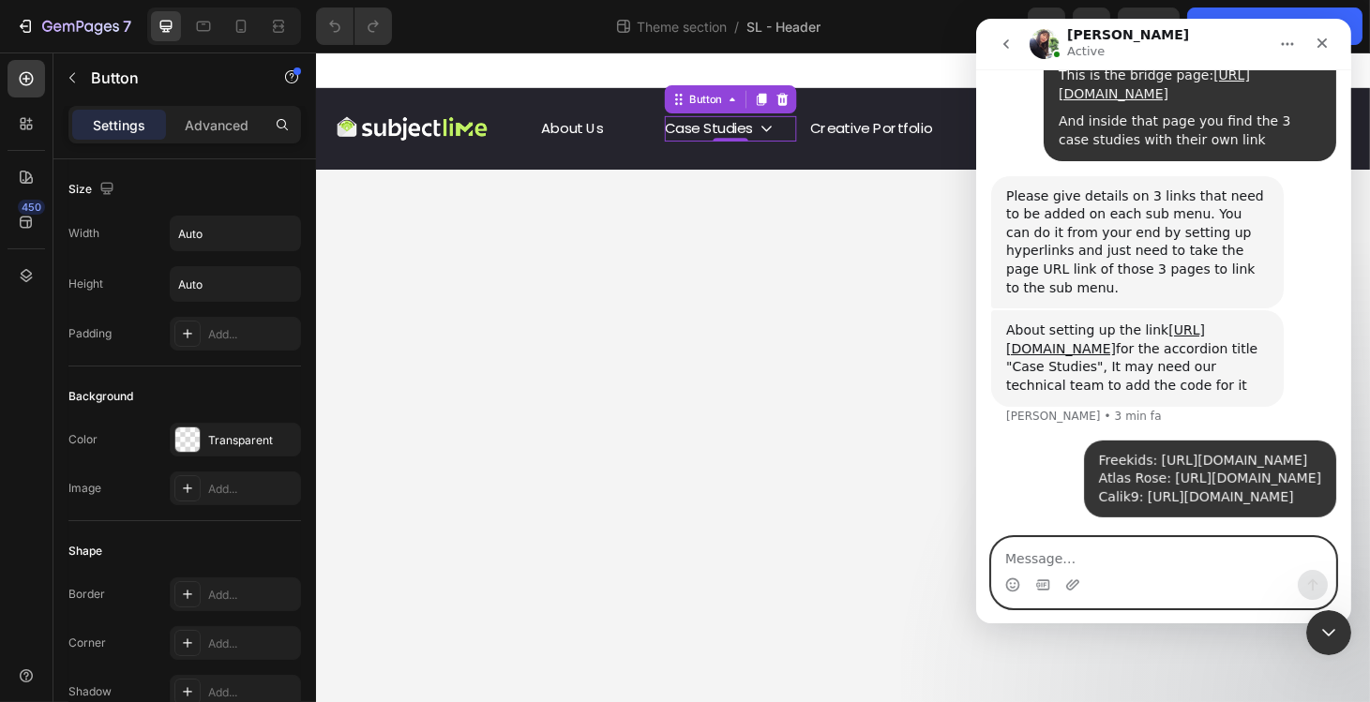
scroll to position [3699, 0]
